Goal: Task Accomplishment & Management: Manage account settings

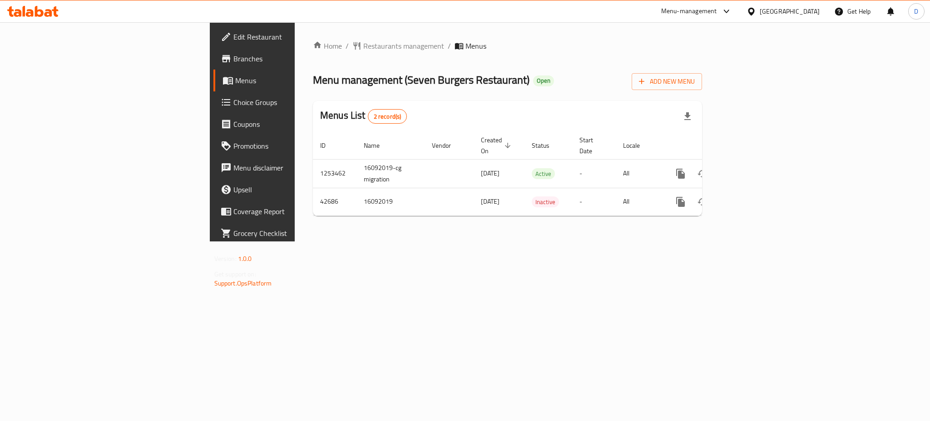
click at [717, 241] on div "Home / Restaurants management / Menus Menu management ( Seven Burgers Restauran…" at bounding box center [508, 131] width 426 height 219
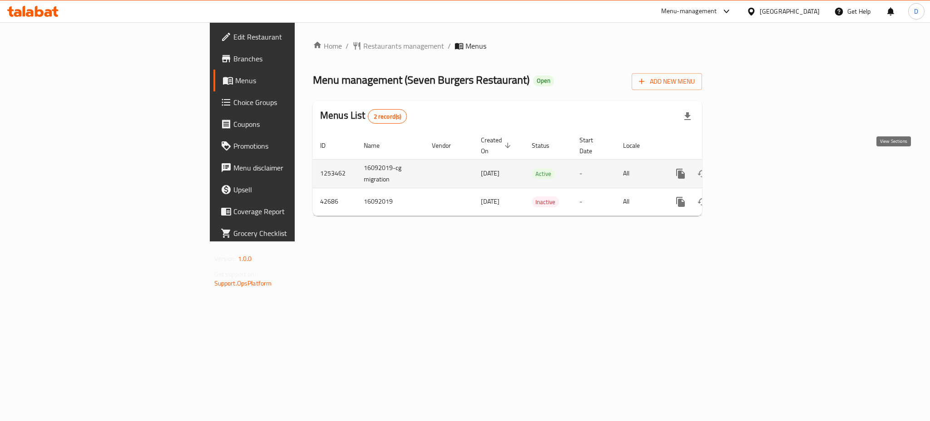
click at [750, 169] on icon "enhanced table" at bounding box center [746, 173] width 8 height 8
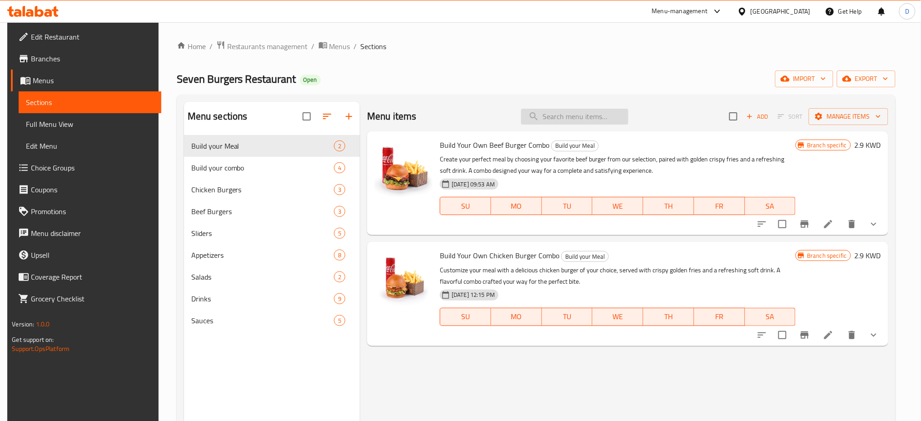
click at [594, 119] on input "search" at bounding box center [574, 117] width 107 height 16
paste input "Double chicken bur"
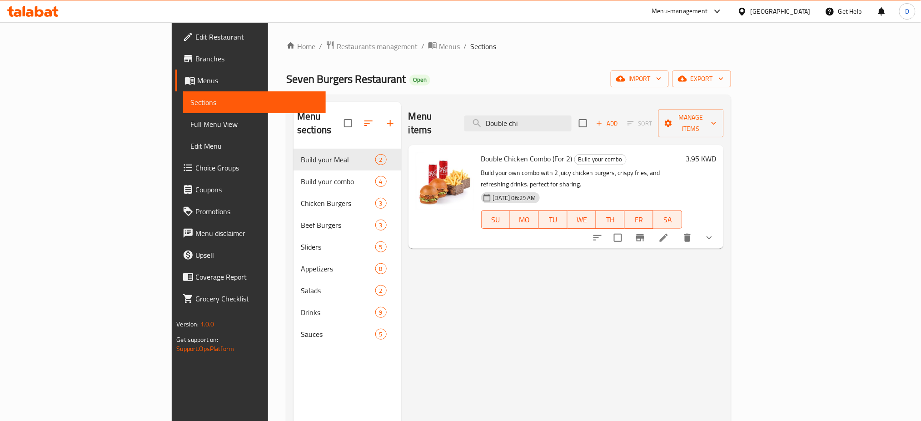
drag, startPoint x: 607, startPoint y: 122, endPoint x: 373, endPoint y: 120, distance: 234.4
click at [408, 120] on div "Menu items Double chi Add Sort Manage items" at bounding box center [565, 123] width 315 height 43
paste input "Beef"
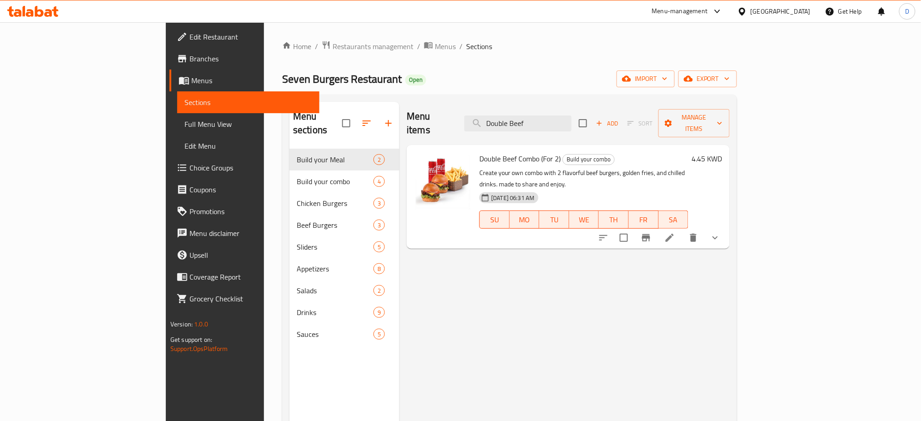
drag, startPoint x: 590, startPoint y: 119, endPoint x: 370, endPoint y: 113, distance: 220.0
click at [407, 114] on div "Menu items Double Beef Add Sort Manage items" at bounding box center [568, 123] width 323 height 43
paste input "Chicken s"
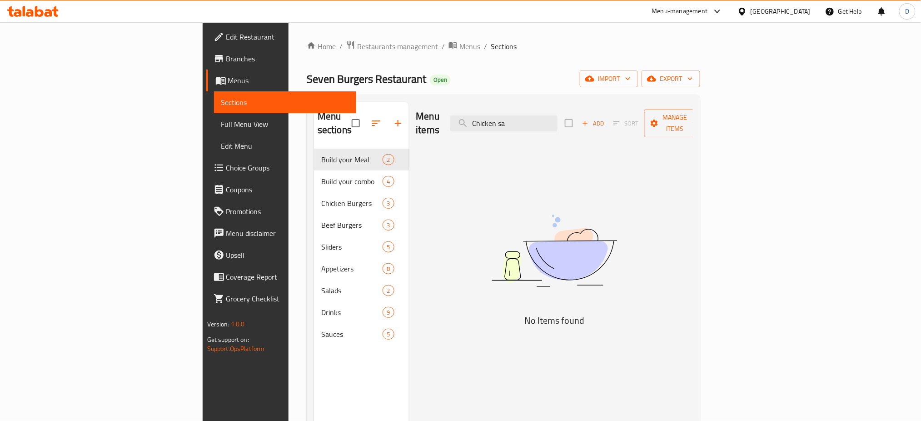
drag, startPoint x: 595, startPoint y: 118, endPoint x: 407, endPoint y: 110, distance: 188.3
click at [416, 110] on div "Menu items Chicken sa Add Sort Manage items" at bounding box center [554, 123] width 277 height 43
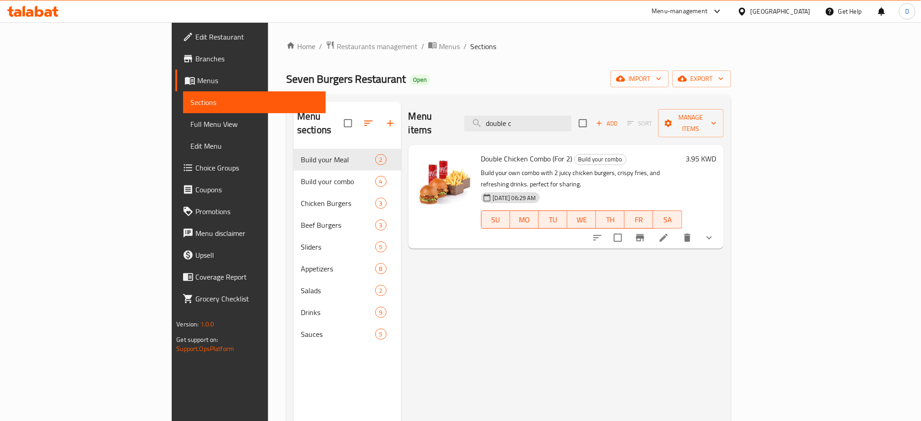
type input "double c"
click at [190, 101] on span "Sections" at bounding box center [254, 102] width 128 height 11
click at [195, 64] on span "Branches" at bounding box center [256, 58] width 123 height 11
